Goal: Transaction & Acquisition: Purchase product/service

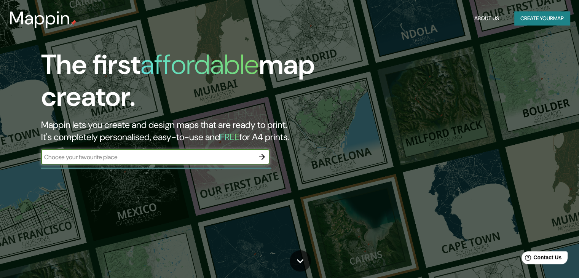
click at [88, 160] on input "text" at bounding box center [147, 157] width 213 height 9
type input "Bogota"
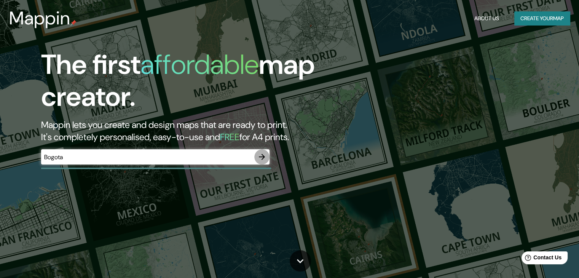
click at [260, 154] on icon "button" at bounding box center [261, 156] width 9 height 9
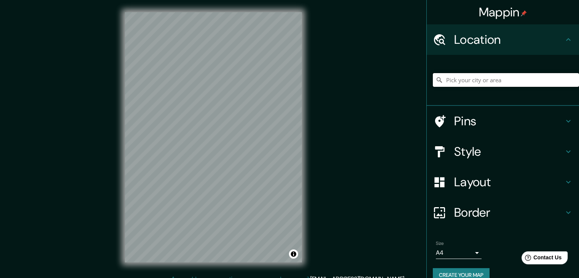
click at [466, 82] on input "Pick your city or area" at bounding box center [506, 80] width 146 height 14
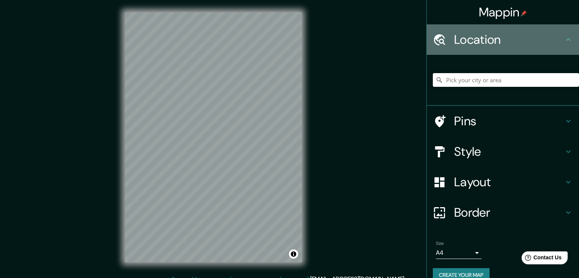
click at [476, 45] on h4 "Location" at bounding box center [509, 39] width 110 height 15
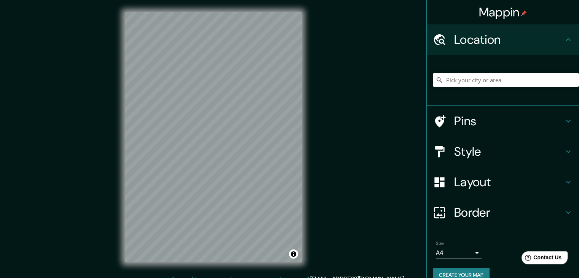
click at [461, 79] on input "Pick your city or area" at bounding box center [506, 80] width 146 height 14
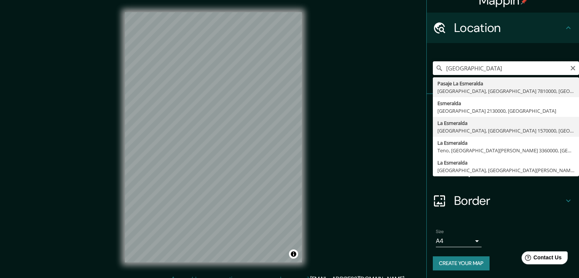
scroll to position [13, 0]
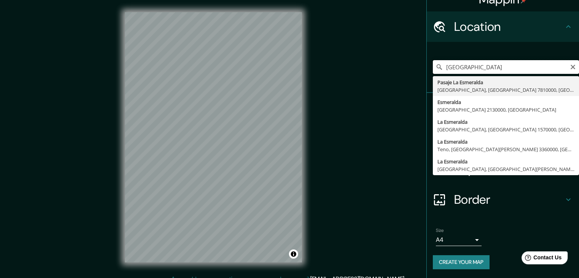
click at [510, 66] on input "[GEOGRAPHIC_DATA]" at bounding box center [506, 67] width 146 height 14
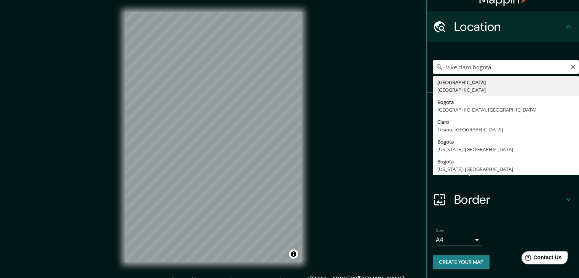
type input "[GEOGRAPHIC_DATA], [GEOGRAPHIC_DATA]"
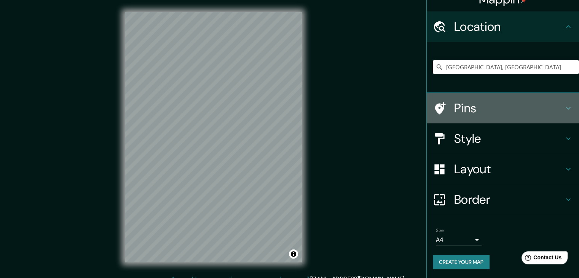
click at [461, 112] on h4 "Pins" at bounding box center [509, 108] width 110 height 15
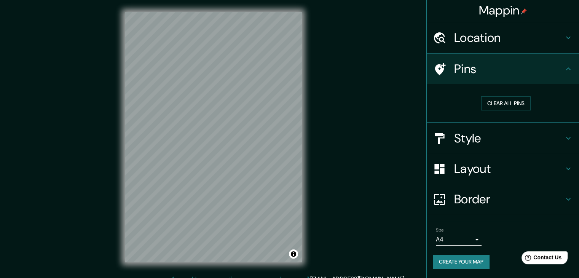
scroll to position [2, 0]
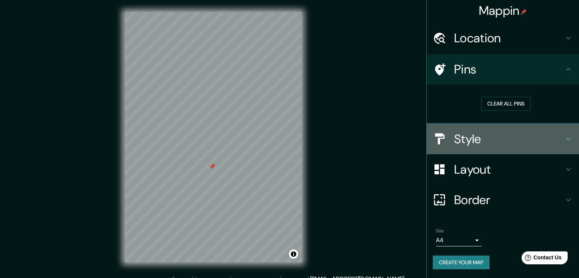
click at [500, 142] on h4 "Style" at bounding box center [509, 138] width 110 height 15
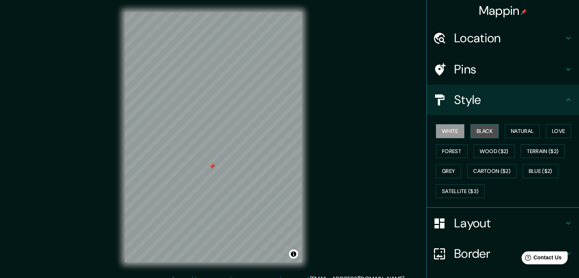
click at [476, 131] on button "Black" at bounding box center [485, 131] width 29 height 14
click at [515, 136] on button "Natural" at bounding box center [522, 131] width 35 height 14
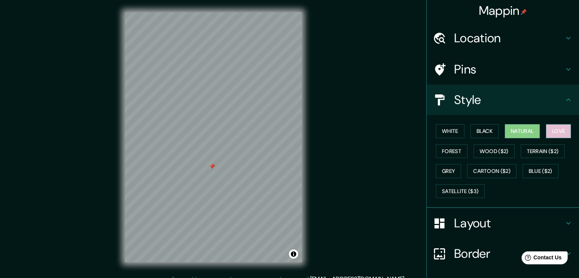
click at [552, 128] on button "Love" at bounding box center [558, 131] width 25 height 14
click at [460, 153] on button "Forest" at bounding box center [452, 151] width 32 height 14
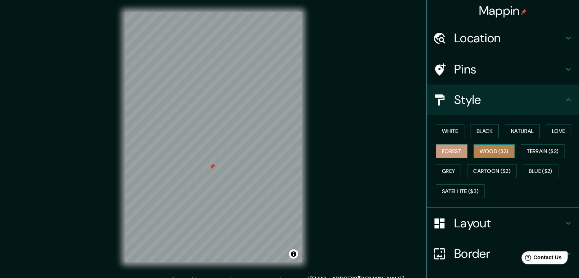
click at [486, 150] on button "Wood ($2)" at bounding box center [494, 151] width 41 height 14
click at [516, 148] on div "White Black Natural Love Forest Wood ($2) Terrain ($2) Grey Cartoon ($2) Blue (…" at bounding box center [506, 161] width 146 height 80
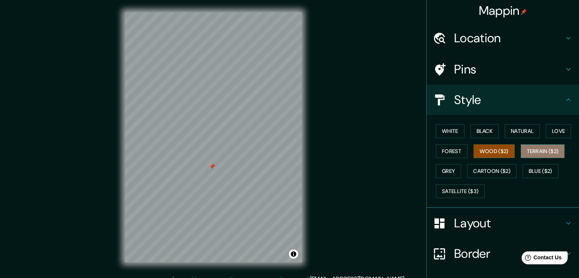
click at [531, 150] on button "Terrain ($2)" at bounding box center [543, 151] width 44 height 14
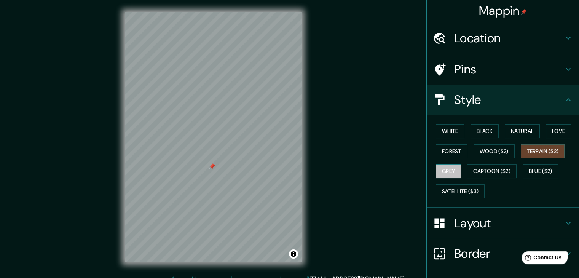
click at [441, 171] on button "Grey" at bounding box center [448, 171] width 25 height 14
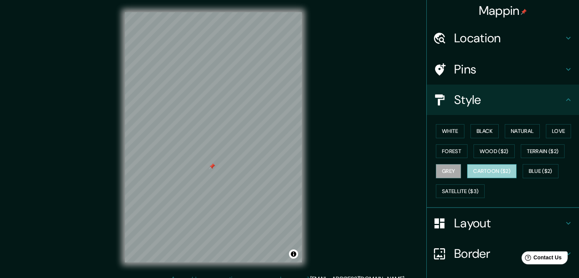
click at [474, 171] on button "Cartoon ($2)" at bounding box center [491, 171] width 49 height 14
click at [542, 171] on button "Blue ($2)" at bounding box center [541, 171] width 36 height 14
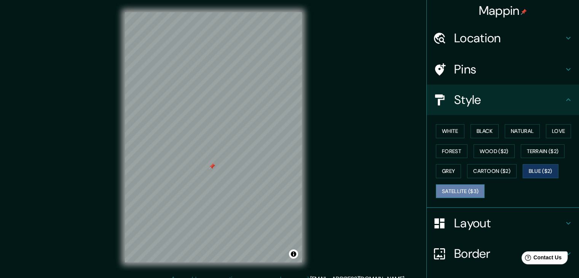
click at [463, 194] on button "Satellite ($3)" at bounding box center [460, 191] width 49 height 14
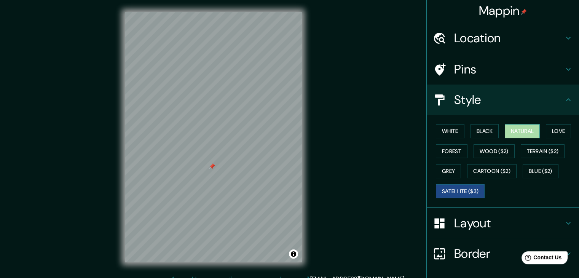
click at [517, 133] on button "Natural" at bounding box center [522, 131] width 35 height 14
click at [560, 127] on button "Love" at bounding box center [558, 131] width 25 height 14
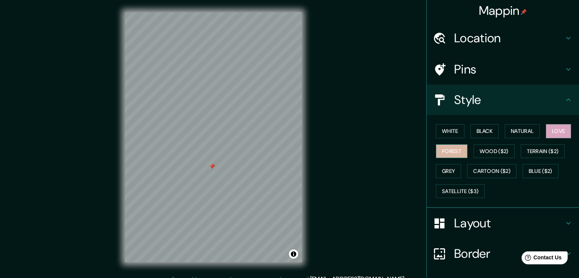
click at [447, 150] on button "Forest" at bounding box center [452, 151] width 32 height 14
click at [447, 129] on button "White" at bounding box center [450, 131] width 29 height 14
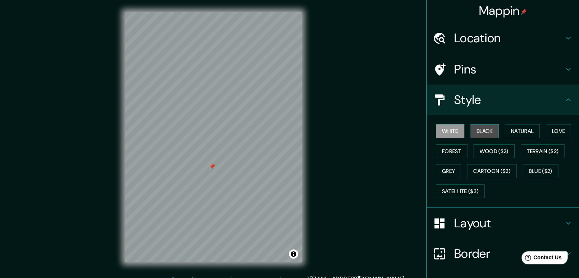
click at [471, 128] on button "Black" at bounding box center [485, 131] width 29 height 14
click at [510, 130] on button "Natural" at bounding box center [522, 131] width 35 height 14
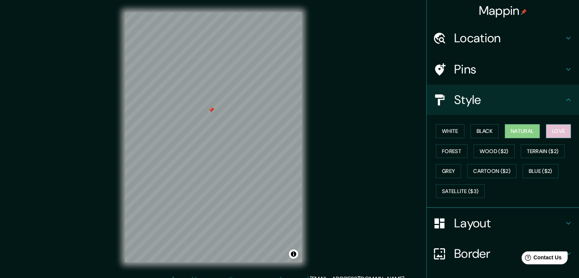
click at [551, 126] on button "Love" at bounding box center [558, 131] width 25 height 14
click at [518, 129] on button "Natural" at bounding box center [522, 131] width 35 height 14
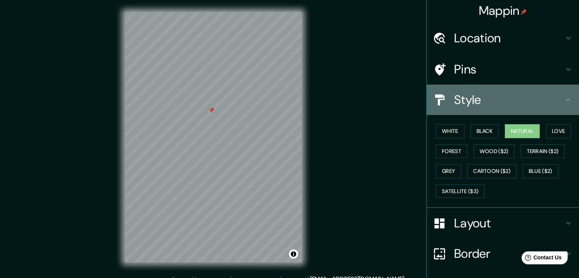
click at [566, 100] on icon at bounding box center [568, 99] width 5 height 3
click at [564, 102] on icon at bounding box center [568, 99] width 9 height 9
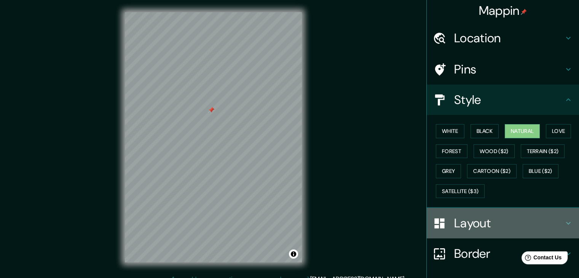
click at [554, 227] on h4 "Layout" at bounding box center [509, 223] width 110 height 15
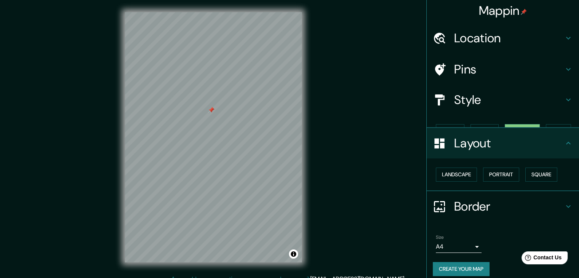
scroll to position [0, 0]
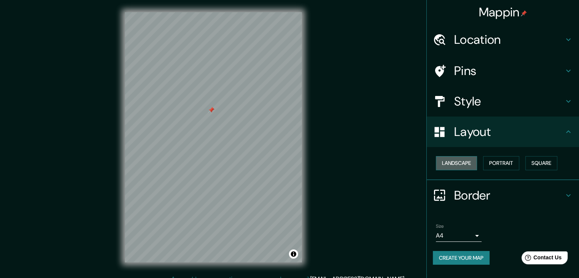
click at [465, 166] on button "Landscape" at bounding box center [456, 163] width 41 height 14
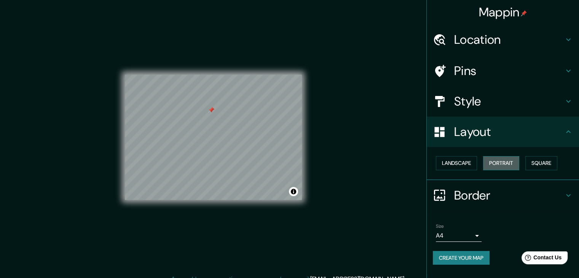
click at [500, 163] on button "Portrait" at bounding box center [501, 163] width 36 height 14
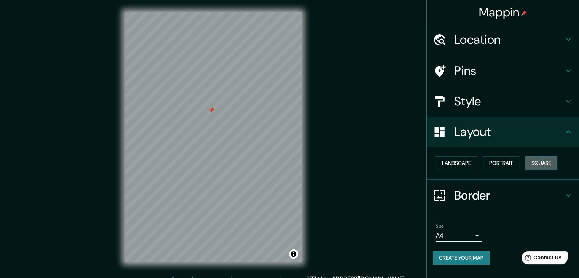
click at [545, 164] on button "Square" at bounding box center [541, 163] width 32 height 14
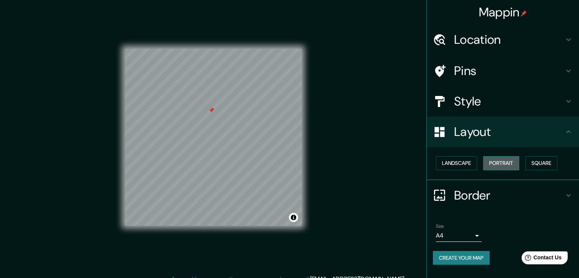
click at [512, 166] on button "Portrait" at bounding box center [501, 163] width 36 height 14
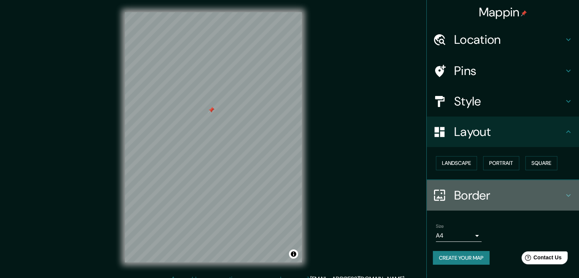
click at [567, 194] on icon at bounding box center [568, 195] width 5 height 3
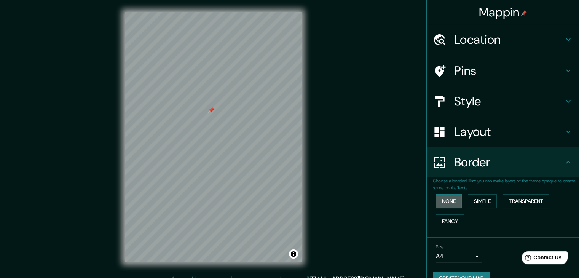
click at [447, 196] on button "None" at bounding box center [449, 201] width 26 height 14
click at [470, 202] on button "Simple" at bounding box center [482, 201] width 29 height 14
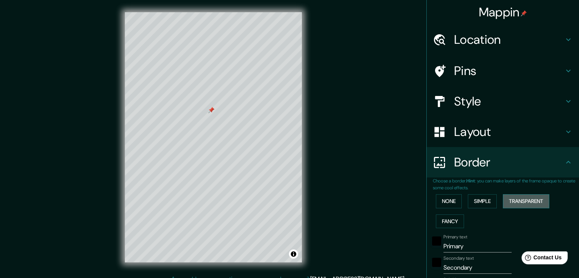
click at [512, 201] on button "Transparent" at bounding box center [526, 201] width 46 height 14
click at [449, 221] on button "Fancy" at bounding box center [450, 221] width 28 height 14
click at [445, 203] on button "None" at bounding box center [449, 201] width 26 height 14
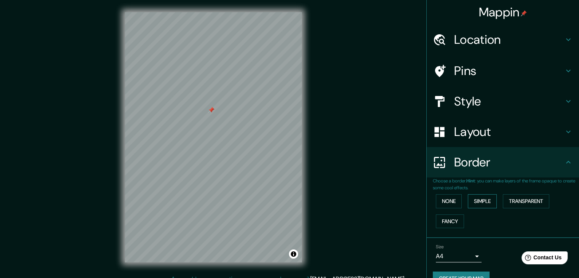
scroll to position [16, 0]
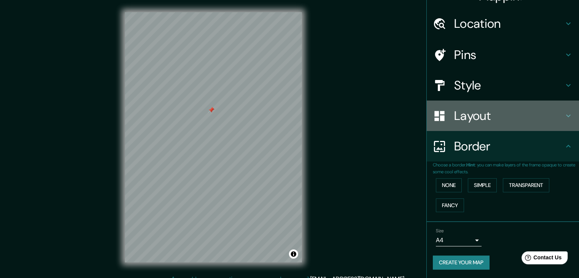
click at [454, 114] on h4 "Layout" at bounding box center [509, 115] width 110 height 15
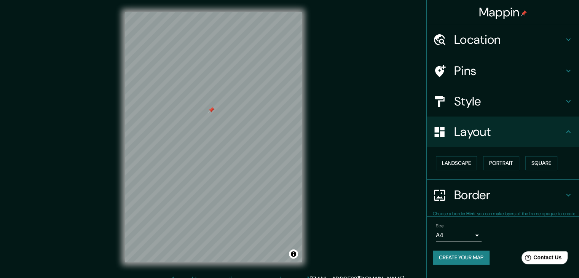
scroll to position [0, 0]
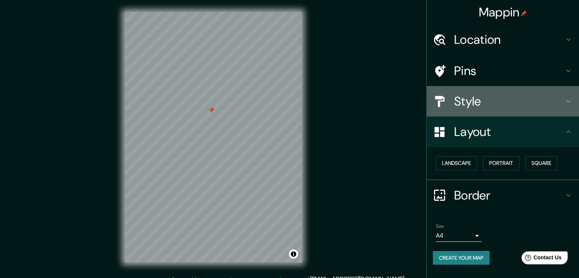
click at [455, 109] on h4 "Style" at bounding box center [509, 101] width 110 height 15
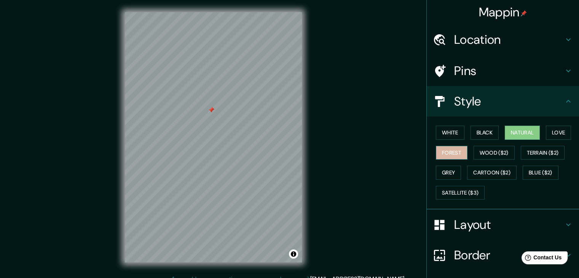
click at [444, 158] on button "Forest" at bounding box center [452, 153] width 32 height 14
click at [554, 134] on button "Love" at bounding box center [558, 133] width 25 height 14
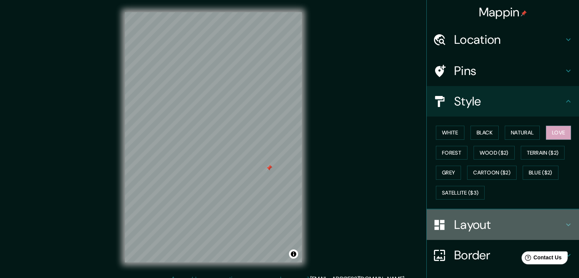
click at [488, 225] on h4 "Layout" at bounding box center [509, 224] width 110 height 15
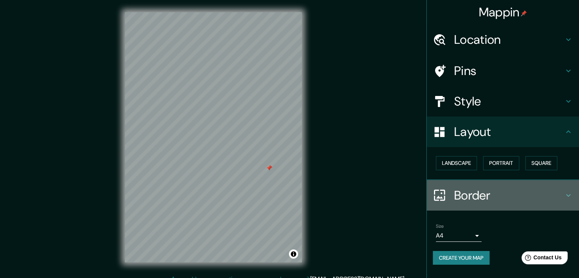
click at [496, 196] on h4 "Border" at bounding box center [509, 195] width 110 height 15
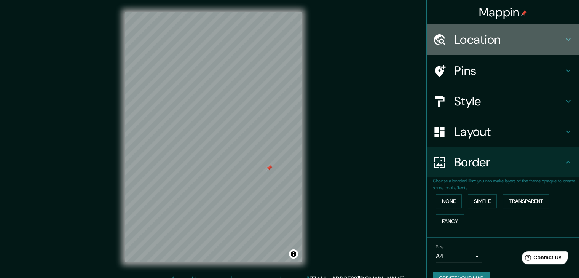
click at [548, 51] on div "Location" at bounding box center [503, 39] width 152 height 30
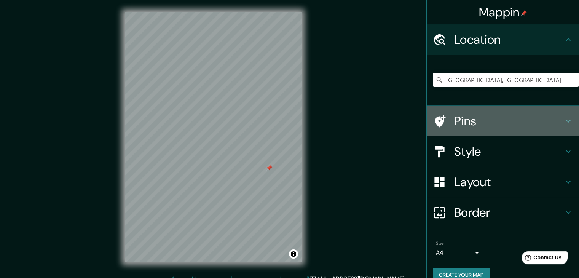
click at [554, 124] on h4 "Pins" at bounding box center [509, 120] width 110 height 15
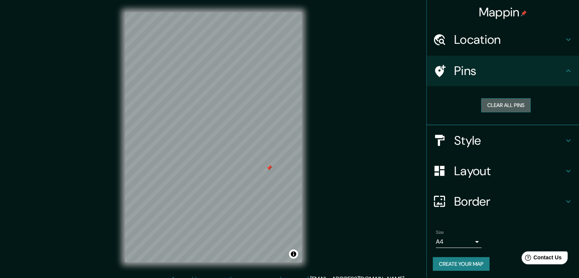
click at [509, 110] on button "Clear all pins" at bounding box center [505, 105] width 49 height 14
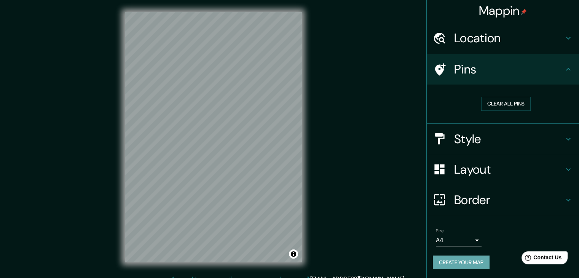
click at [461, 260] on button "Create your map" at bounding box center [461, 262] width 57 height 14
